Goal: Find specific page/section: Find specific page/section

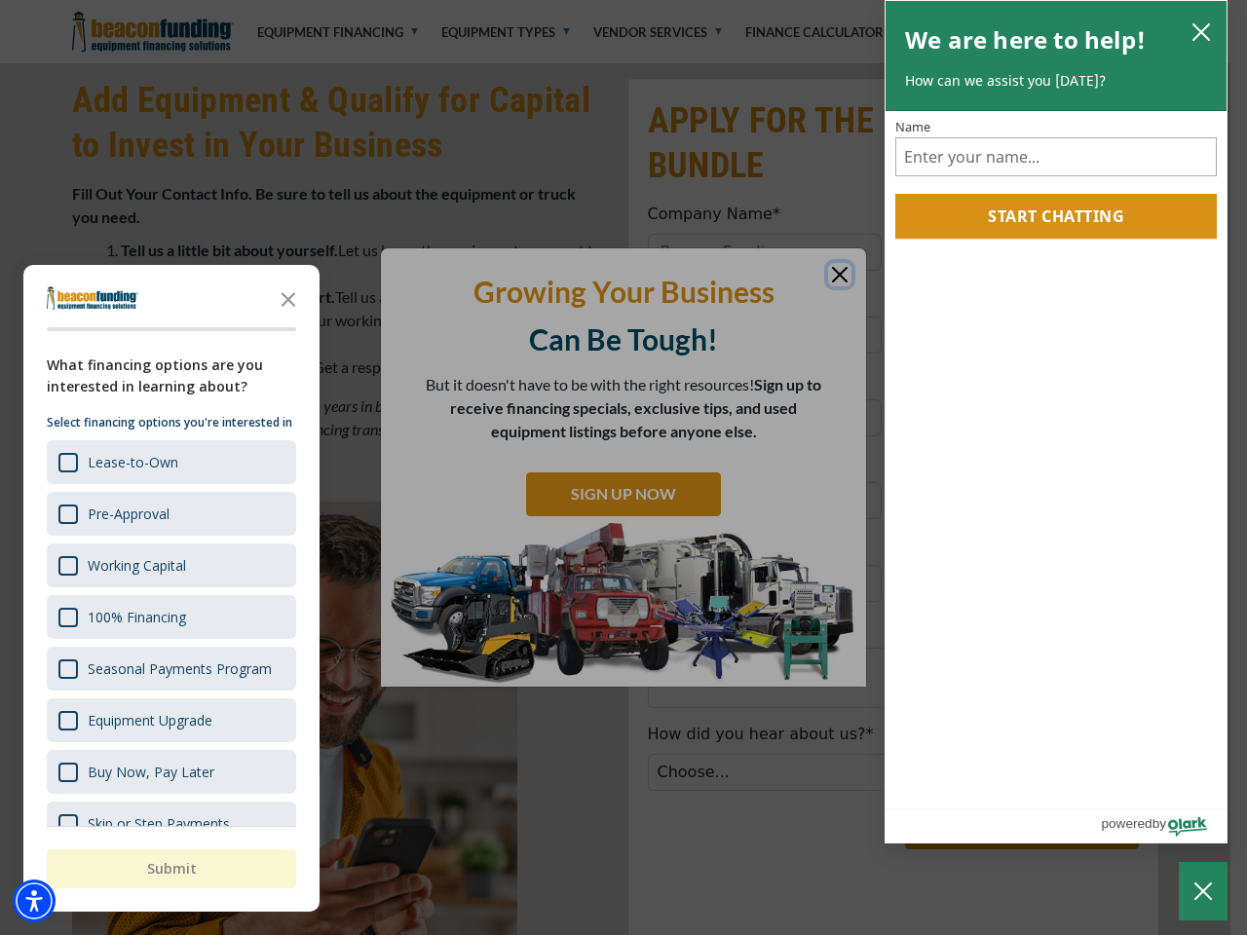
click at [624, 0] on div at bounding box center [623, 467] width 1247 height 935
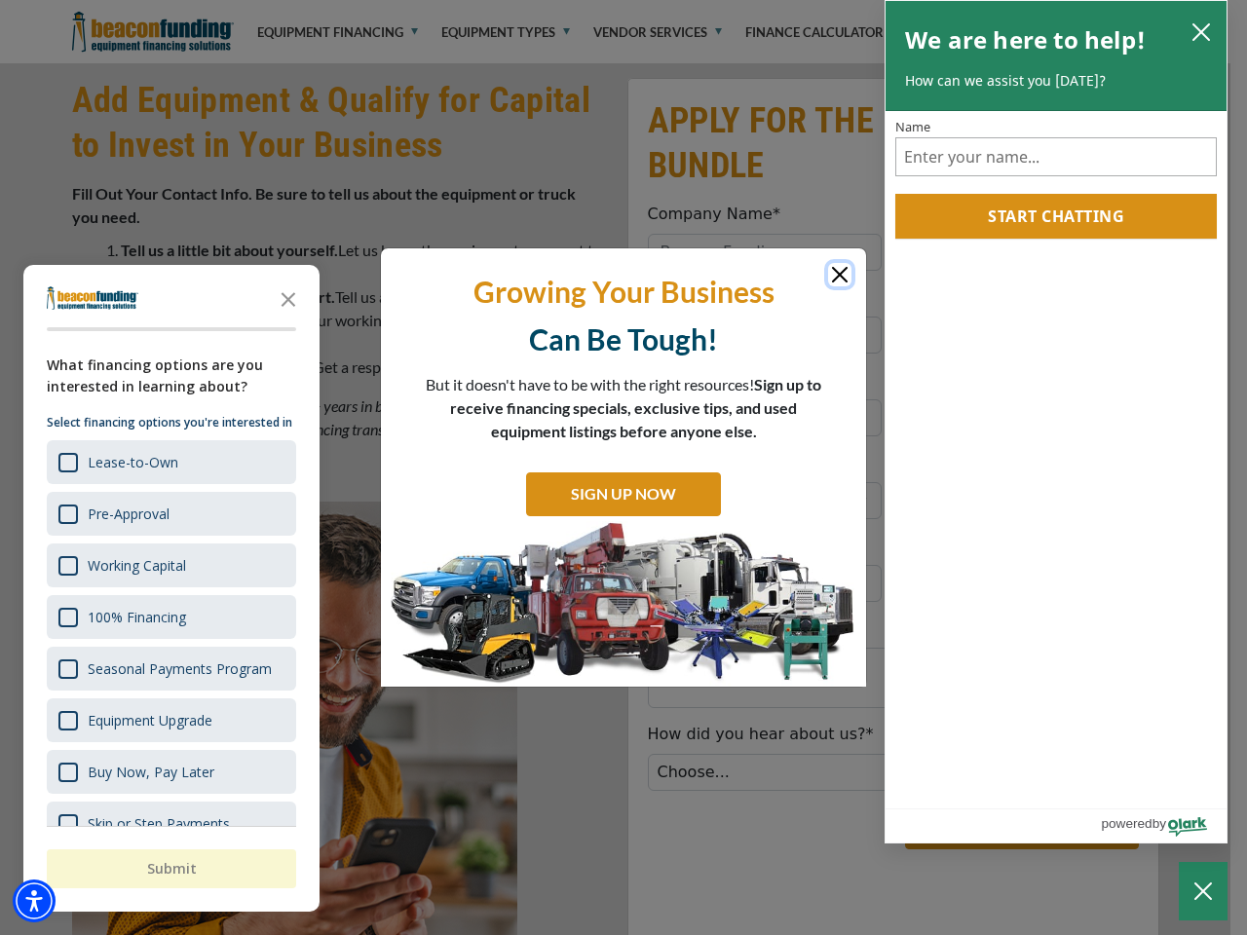
click at [34, 901] on img "Accessibility Menu" at bounding box center [34, 901] width 43 height 43
